Goal: Find specific page/section: Find specific page/section

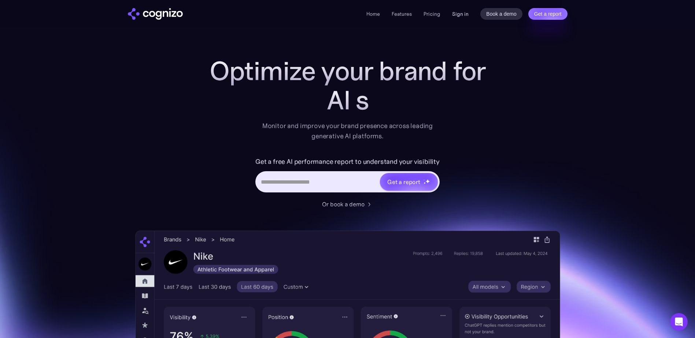
click at [460, 13] on link "Sign in" at bounding box center [460, 14] width 16 height 9
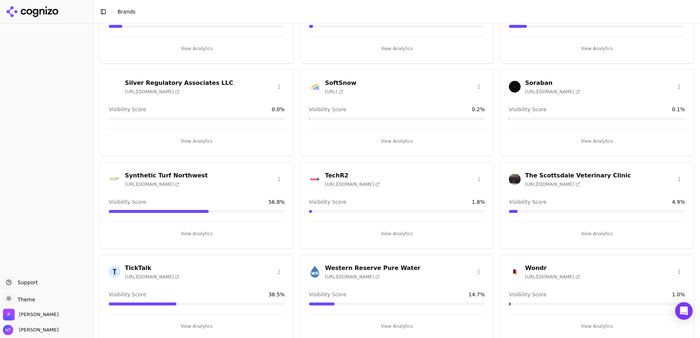
scroll to position [559, 0]
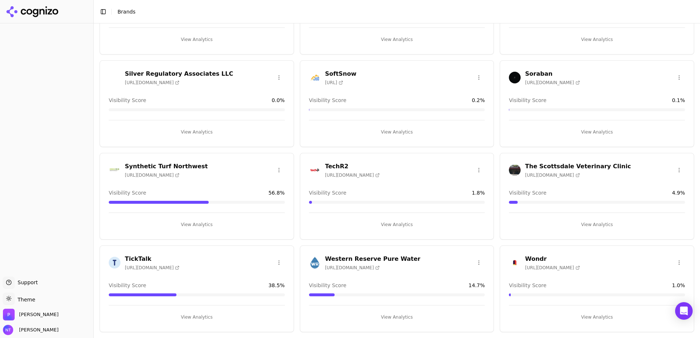
click at [554, 164] on h3 "The Scottsdale Veterinary Clinic" at bounding box center [578, 166] width 106 height 9
